Goal: Navigation & Orientation: Understand site structure

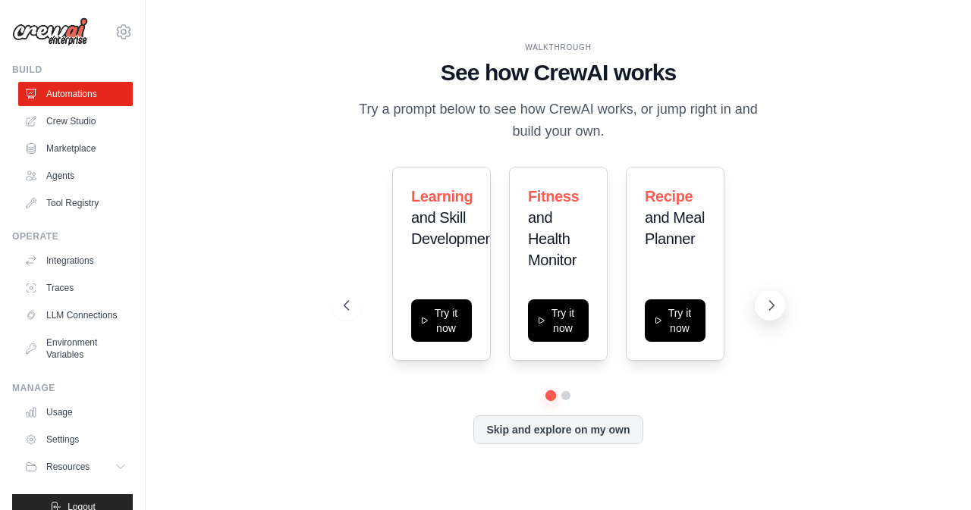
click at [776, 304] on icon at bounding box center [771, 305] width 15 height 15
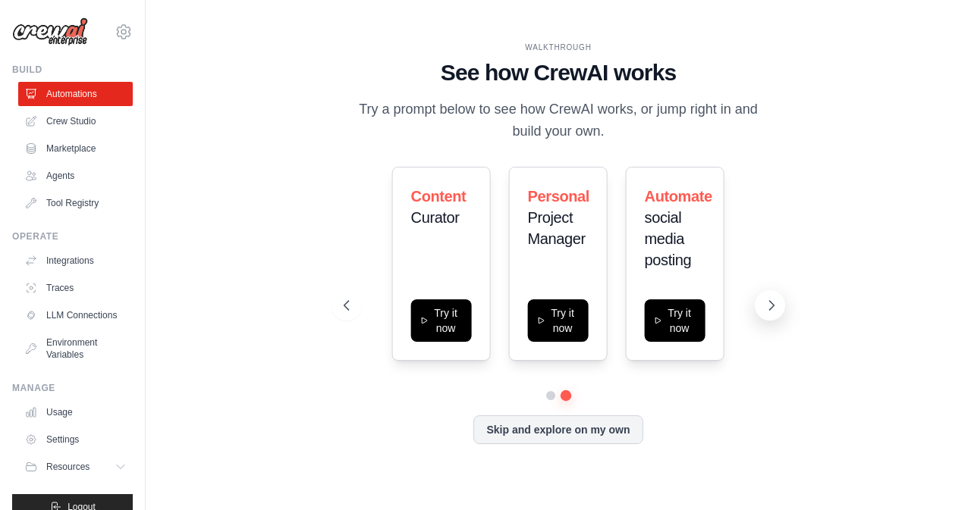
click at [776, 304] on icon at bounding box center [771, 305] width 15 height 15
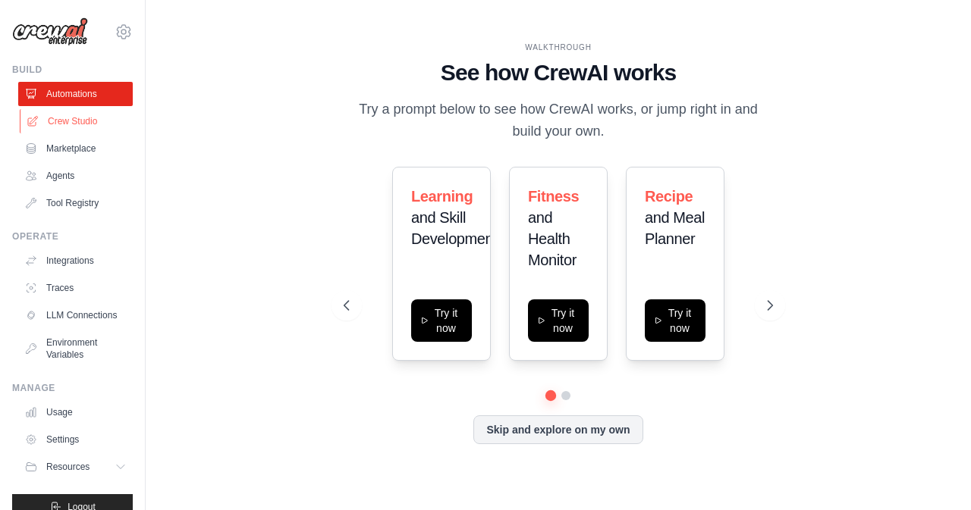
click at [72, 118] on link "Crew Studio" at bounding box center [77, 121] width 115 height 24
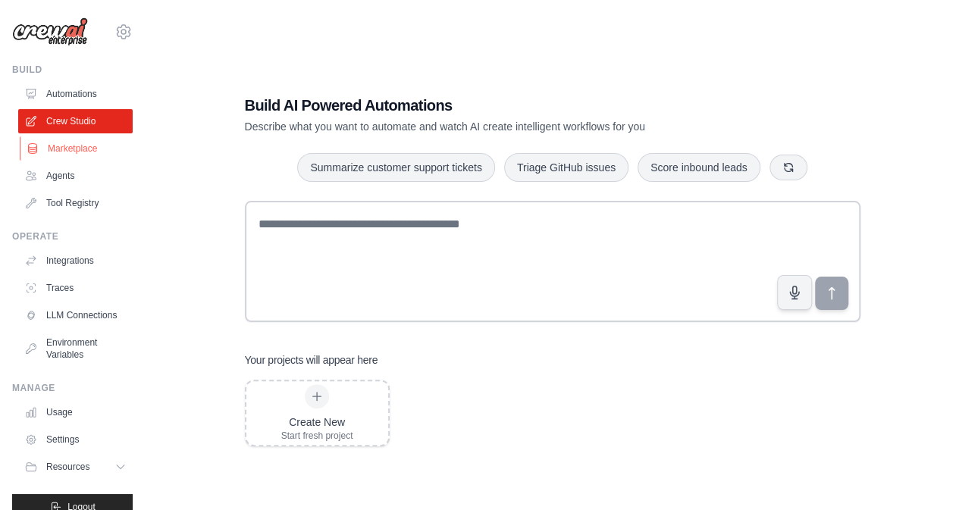
click at [61, 149] on link "Marketplace" at bounding box center [77, 149] width 115 height 24
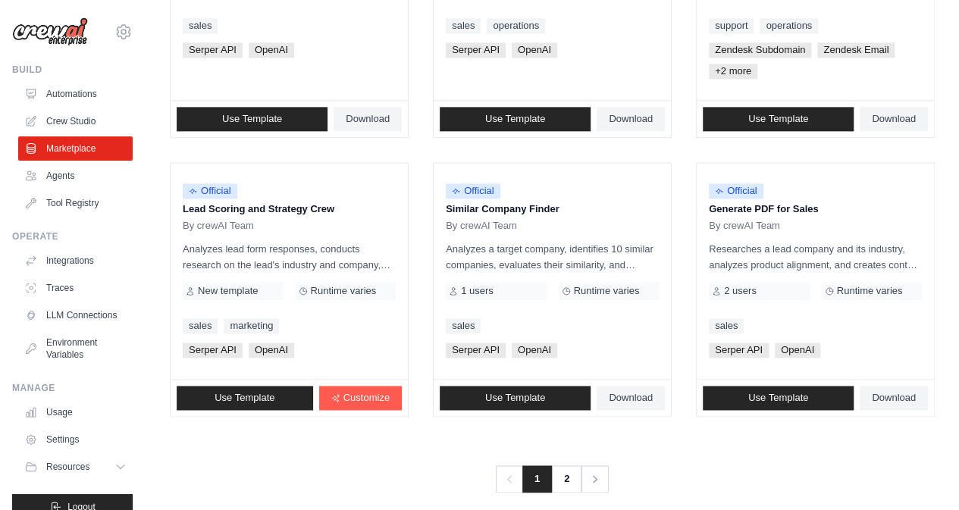
scroll to position [934, 0]
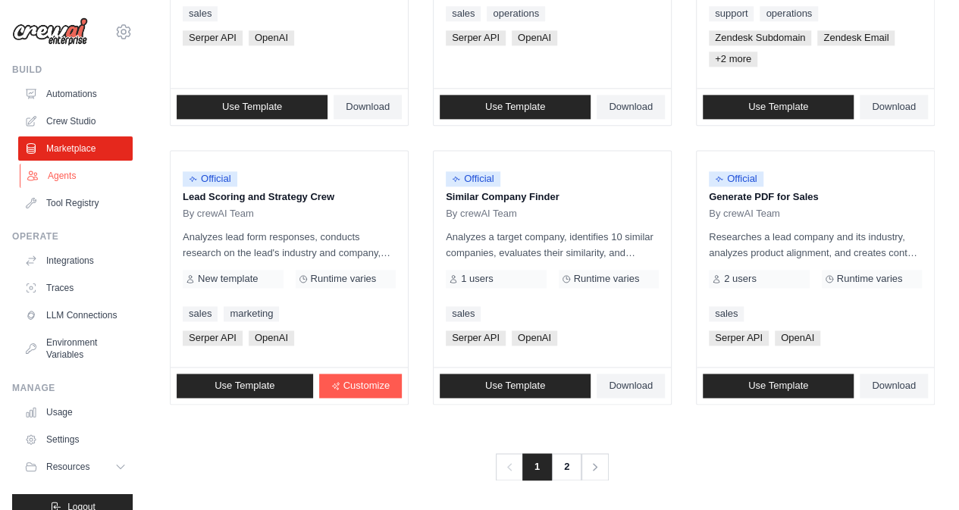
click at [62, 173] on link "Agents" at bounding box center [77, 176] width 115 height 24
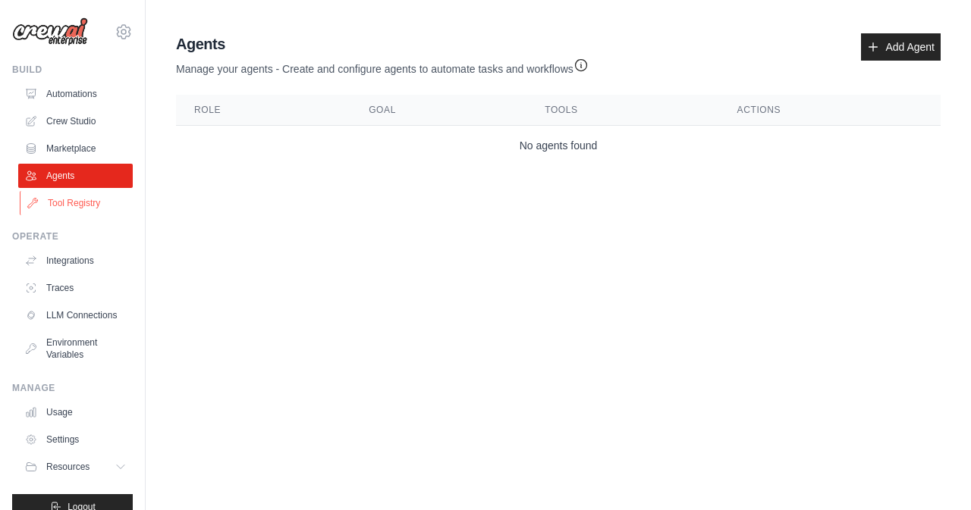
click at [77, 204] on link "Tool Registry" at bounding box center [77, 203] width 115 height 24
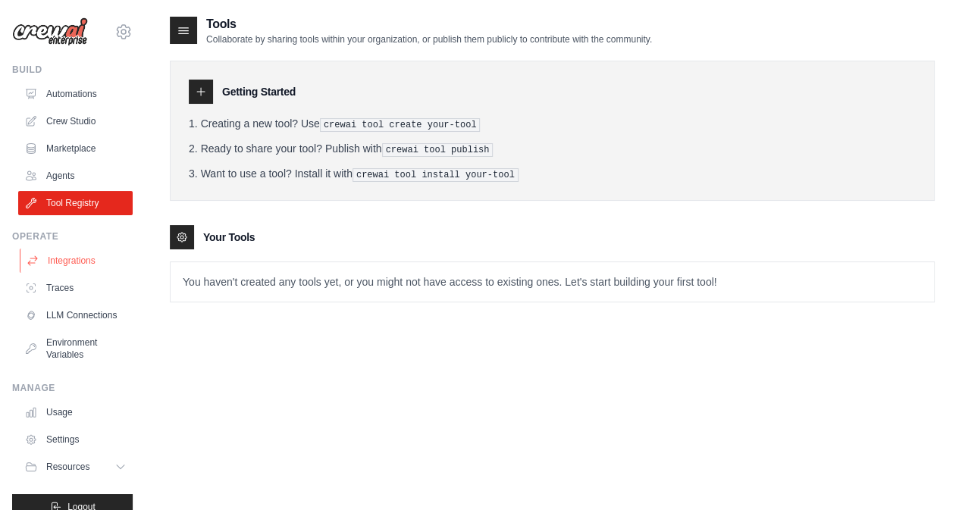
click at [68, 256] on link "Integrations" at bounding box center [77, 261] width 115 height 24
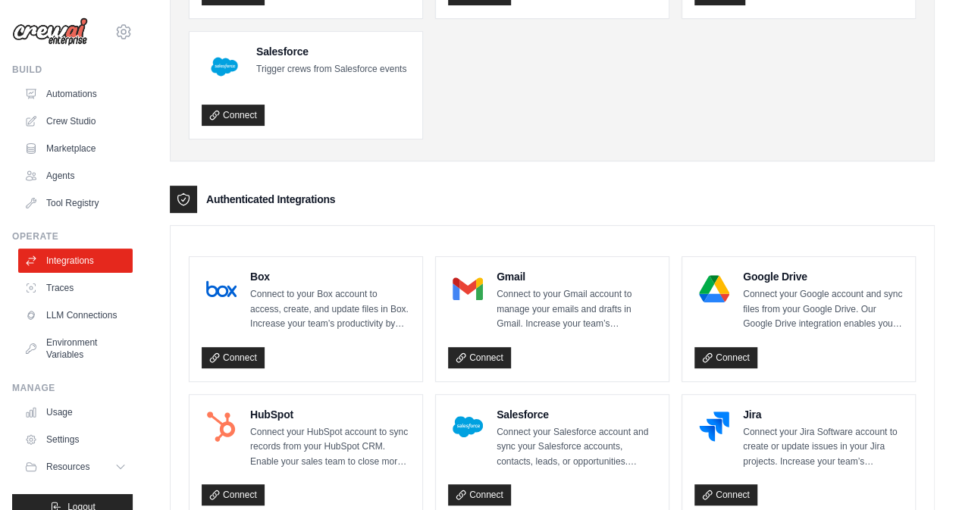
scroll to position [228, 0]
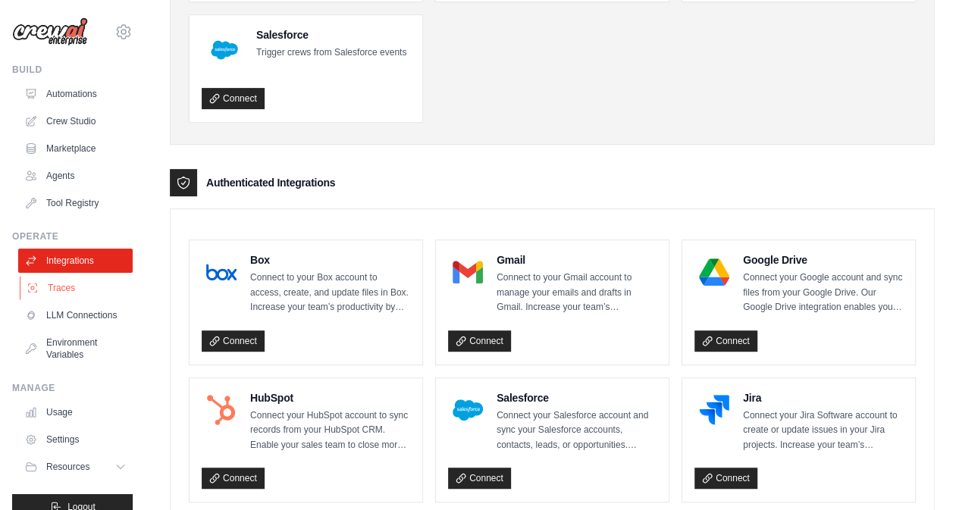
click at [52, 286] on link "Traces" at bounding box center [77, 288] width 115 height 24
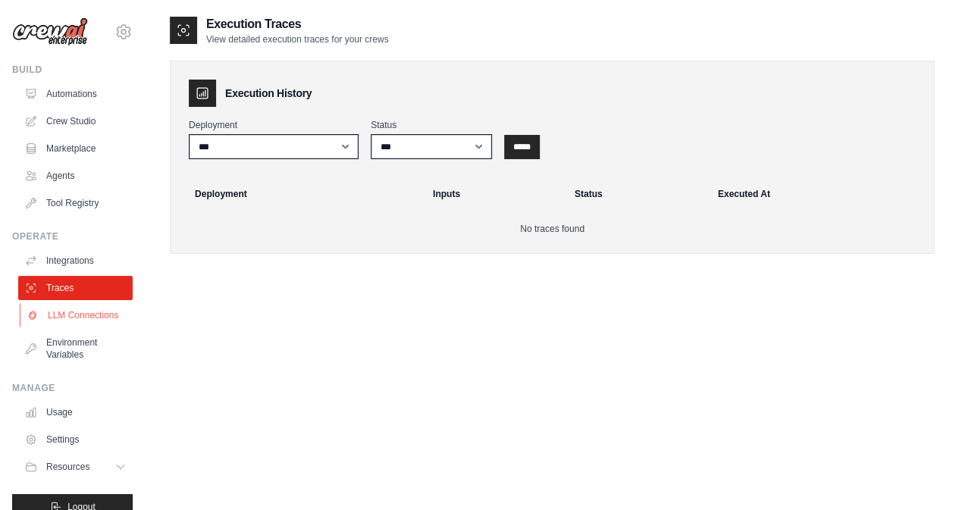
click at [67, 322] on link "LLM Connections" at bounding box center [77, 315] width 115 height 24
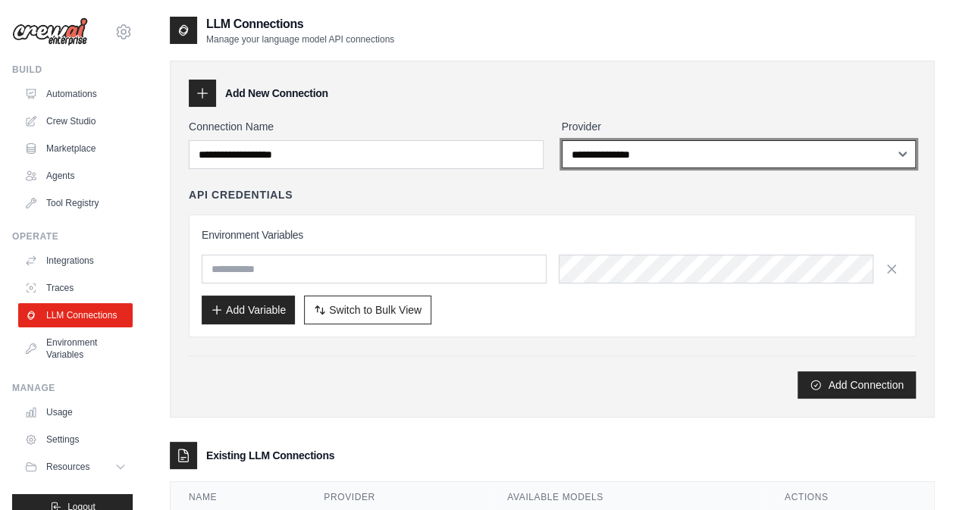
click at [593, 159] on select "**********" at bounding box center [739, 154] width 355 height 28
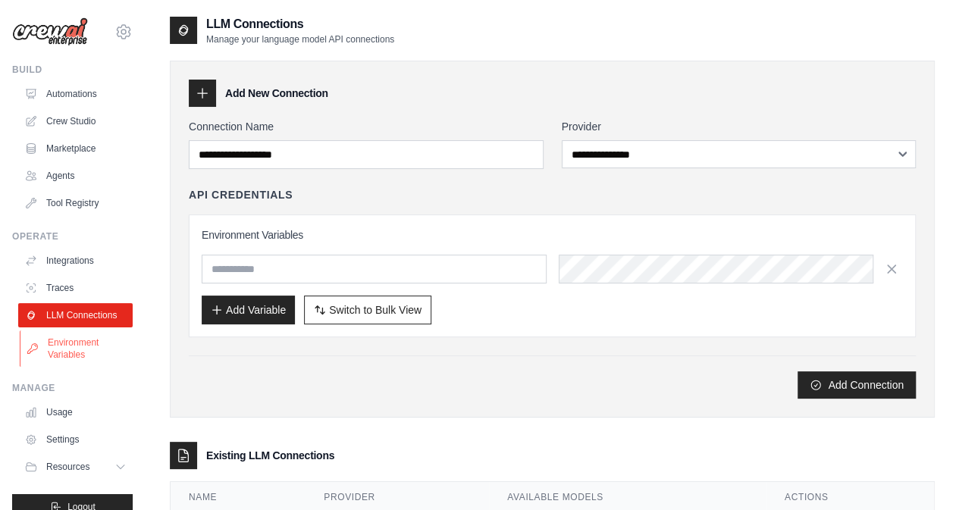
click at [76, 356] on link "Environment Variables" at bounding box center [77, 349] width 115 height 36
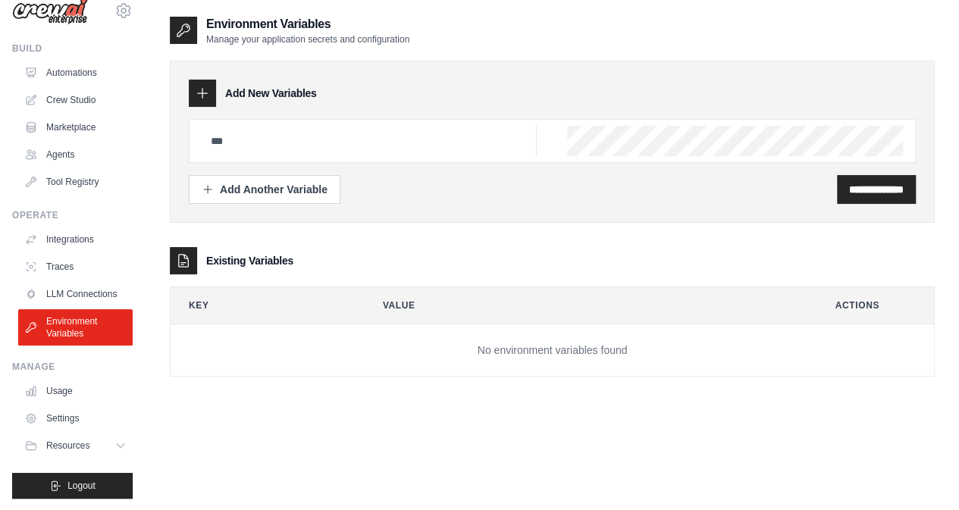
scroll to position [33, 0]
click at [56, 382] on link "Usage" at bounding box center [77, 390] width 115 height 24
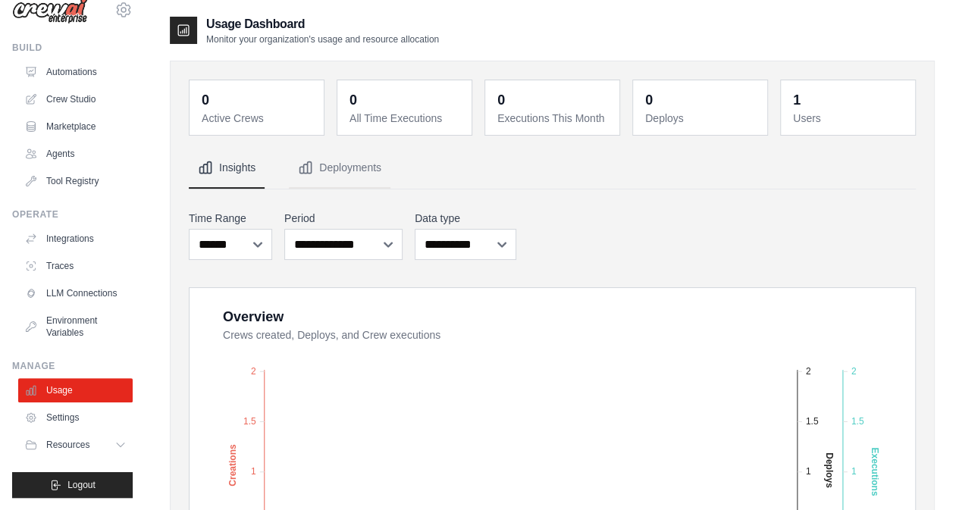
scroll to position [33, 0]
click at [58, 414] on link "Settings" at bounding box center [77, 418] width 115 height 24
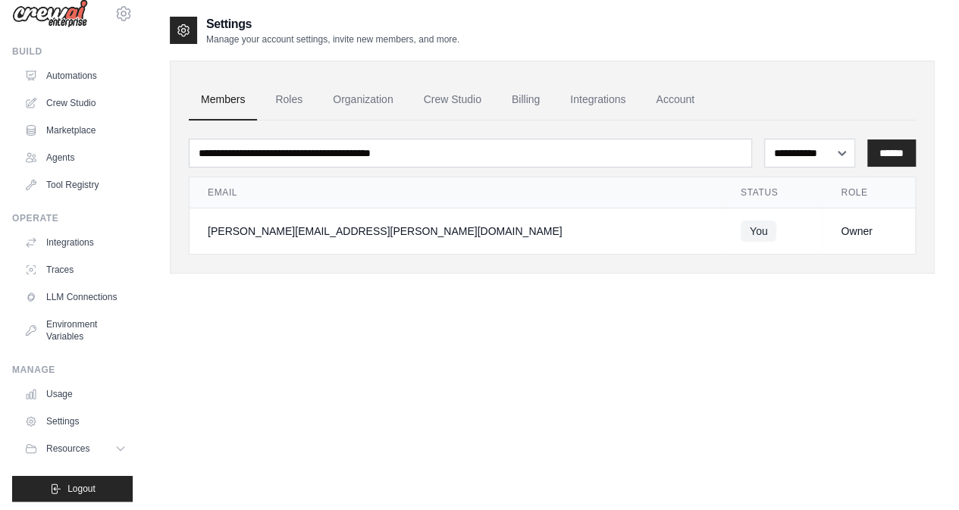
scroll to position [33, 0]
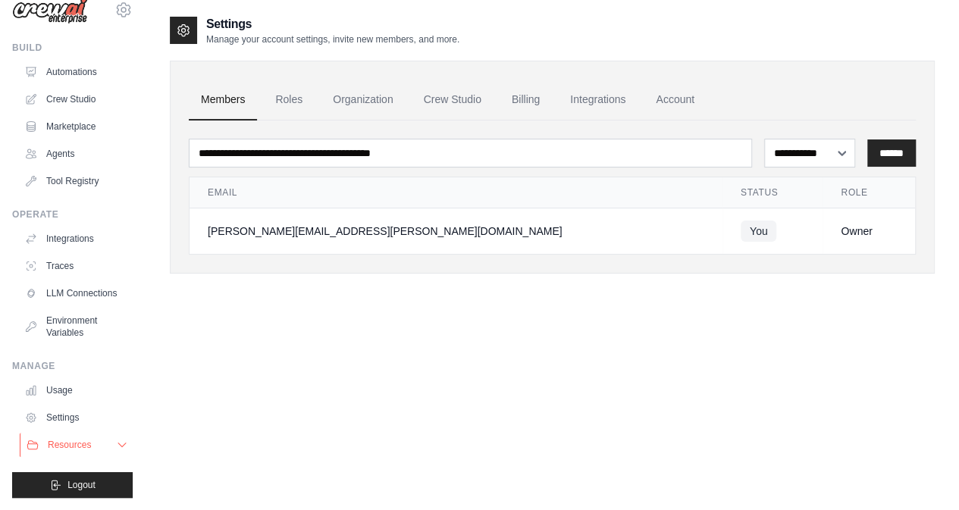
click at [82, 442] on span "Resources" at bounding box center [69, 445] width 43 height 12
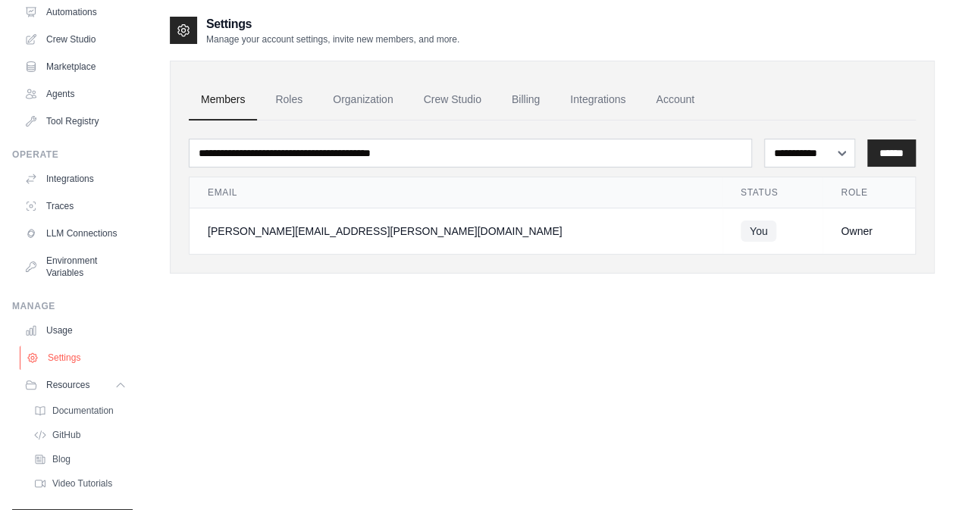
scroll to position [130, 0]
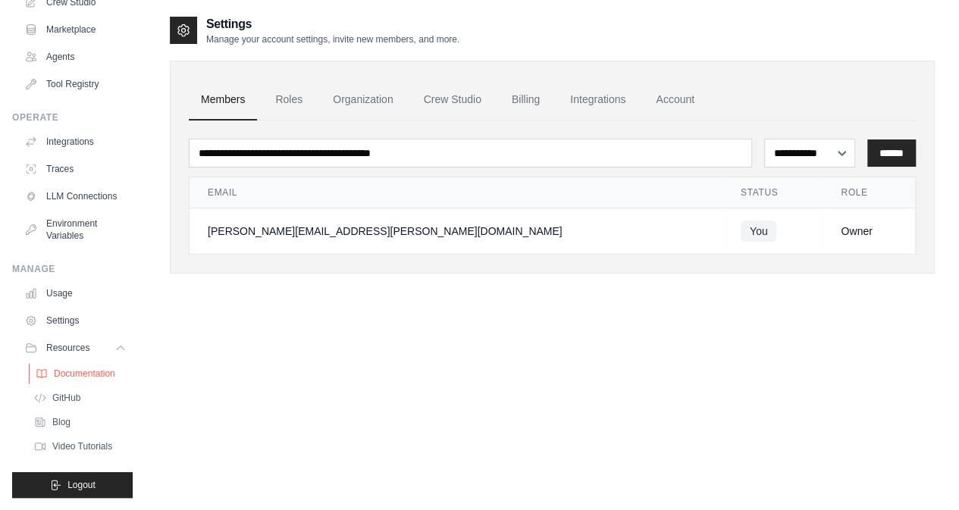
click at [86, 379] on span "Documentation" at bounding box center [84, 374] width 61 height 12
